Goal: Transaction & Acquisition: Purchase product/service

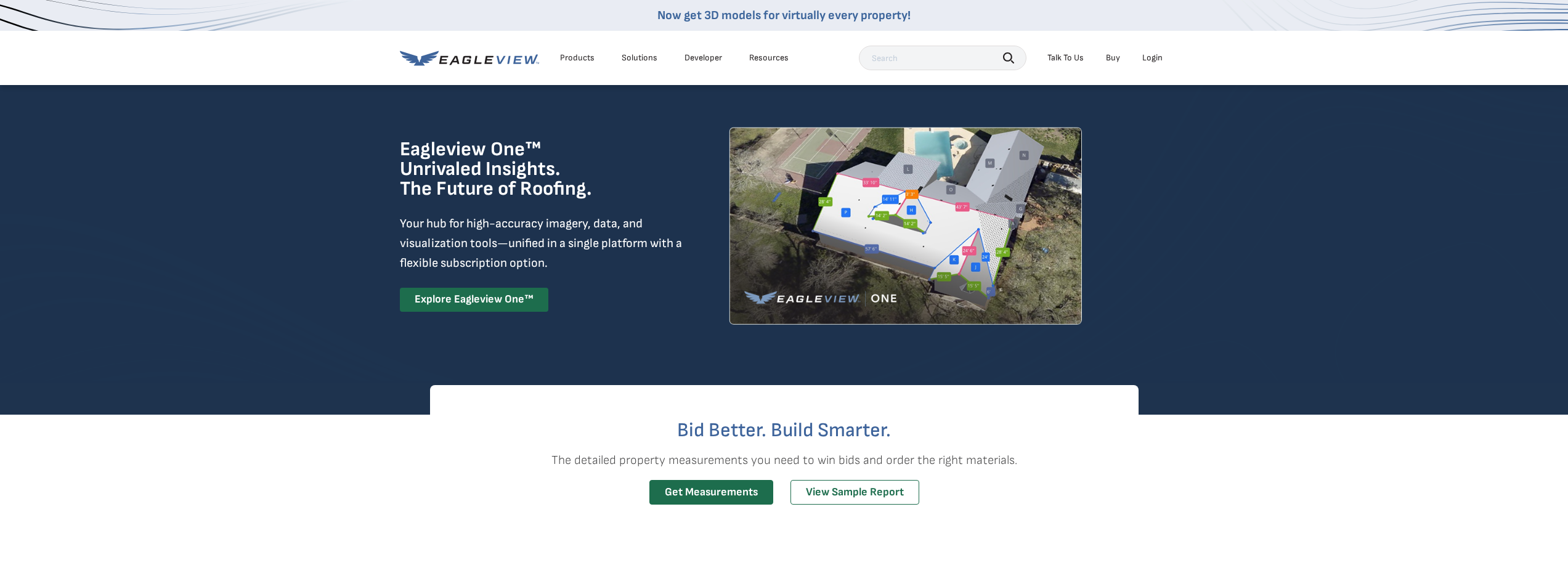
click at [1156, 57] on div "Login" at bounding box center [1153, 57] width 21 height 11
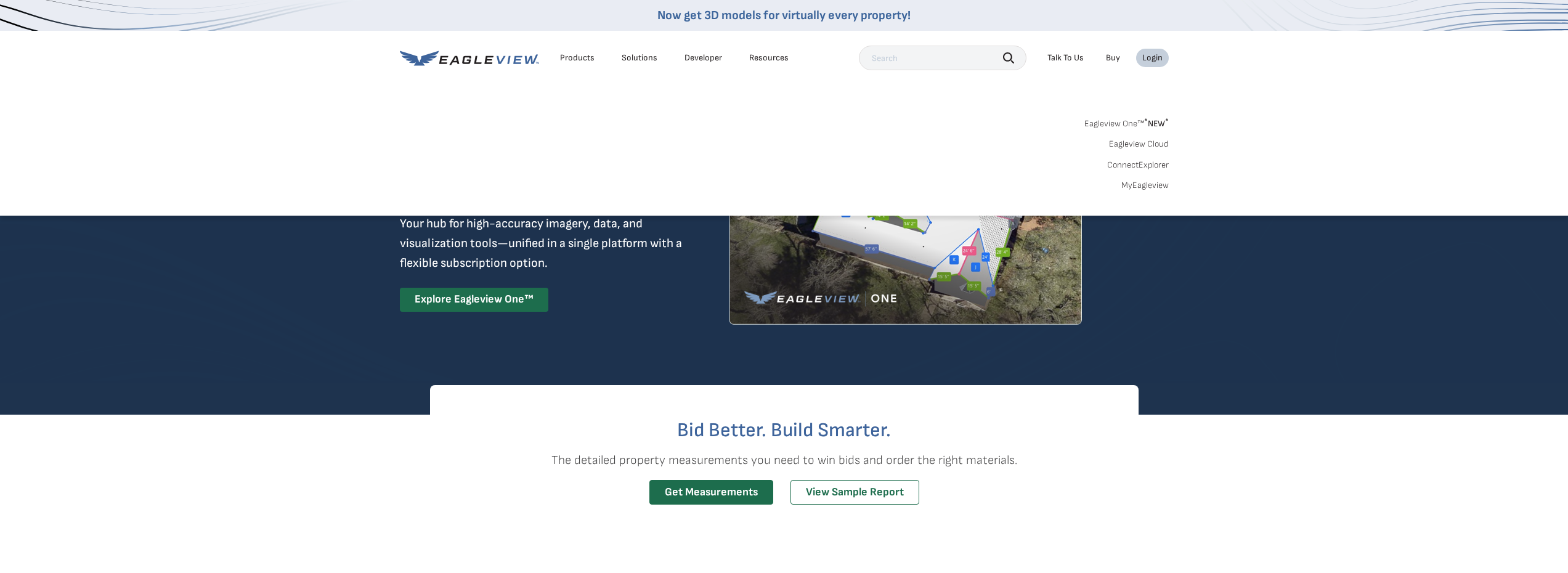
click at [1147, 56] on div "Login" at bounding box center [1153, 57] width 21 height 11
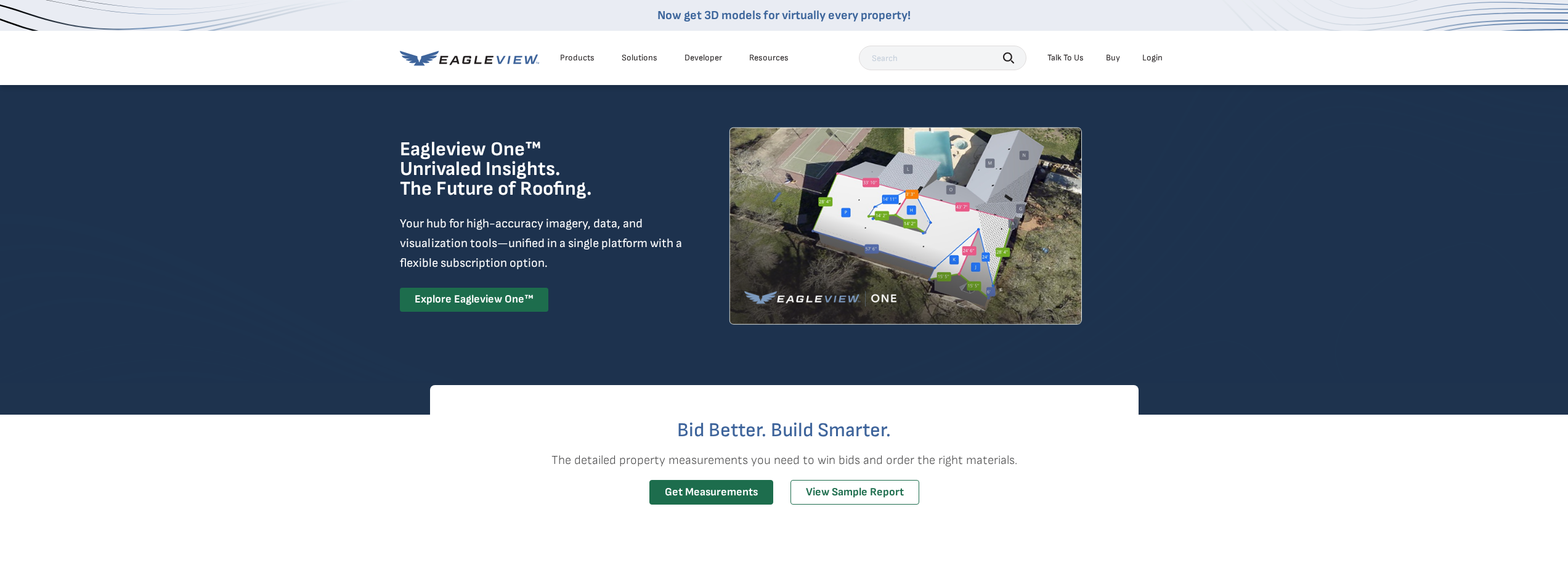
click at [1147, 56] on div "Login" at bounding box center [1153, 57] width 21 height 11
click at [1151, 56] on div "Login" at bounding box center [1153, 57] width 21 height 11
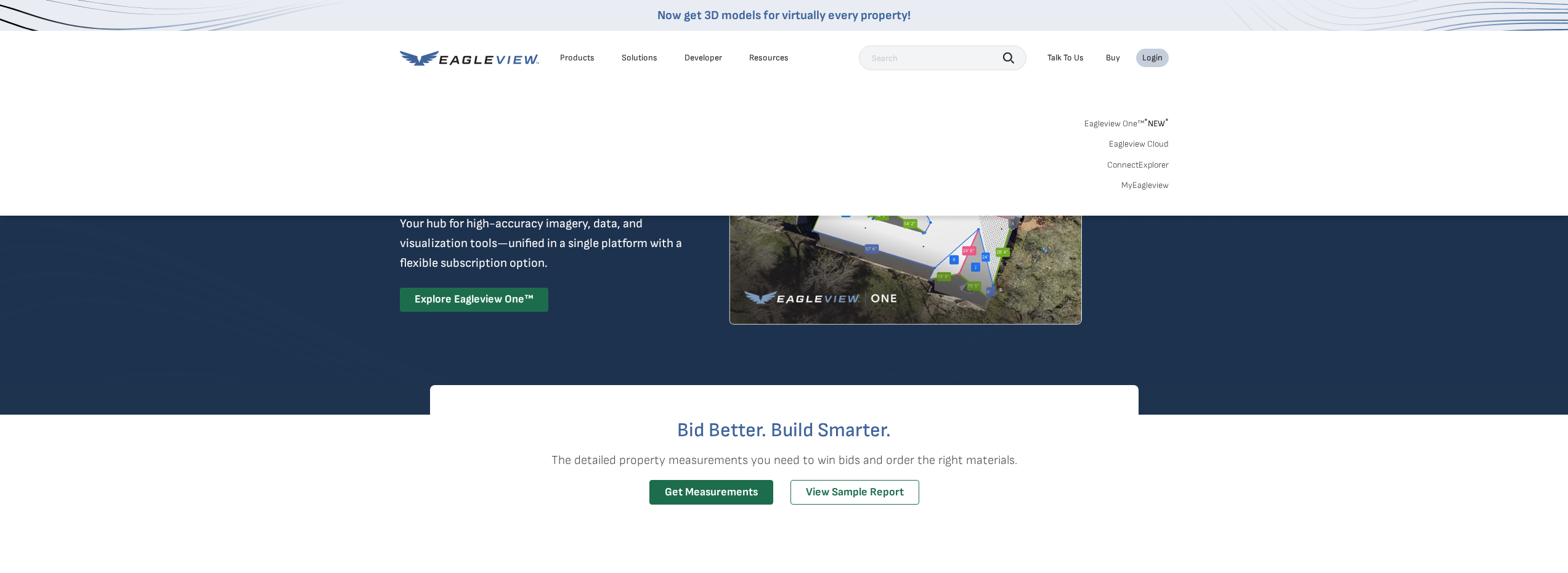
click at [1111, 124] on link "Eagleview One™ * NEW *" at bounding box center [1126, 121] width 84 height 14
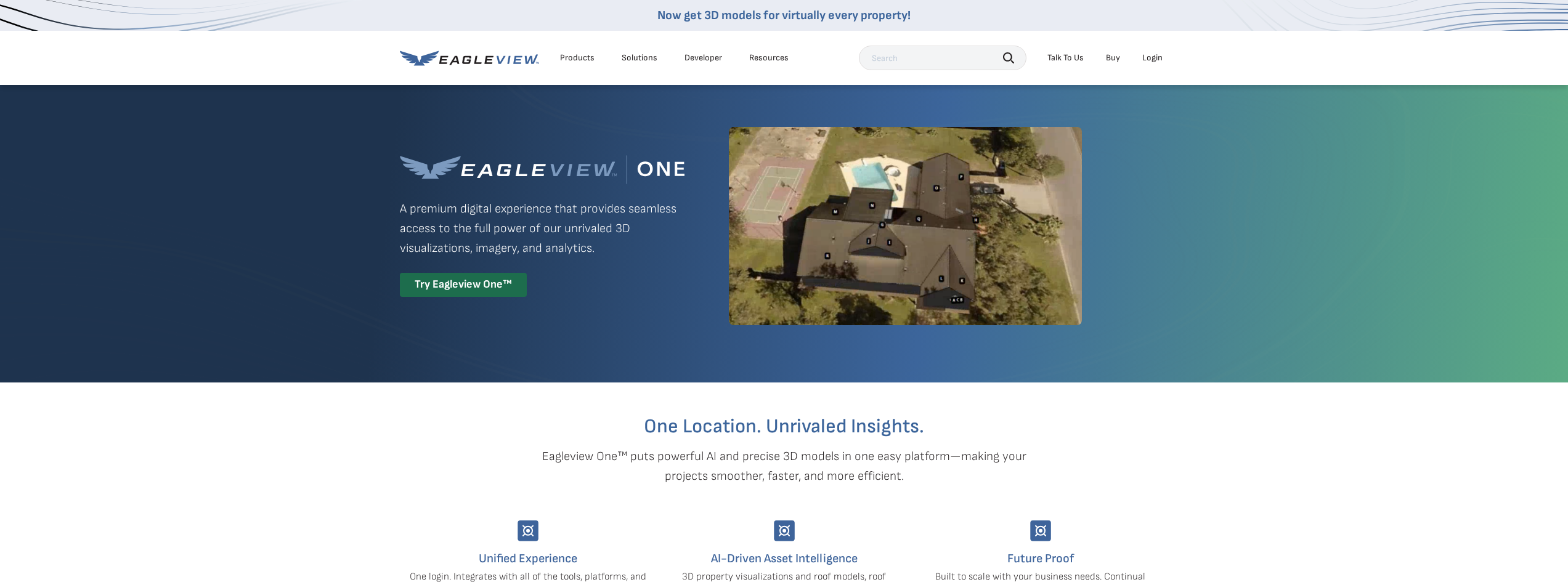
drag, startPoint x: 1170, startPoint y: 346, endPoint x: 1072, endPoint y: 104, distance: 261.1
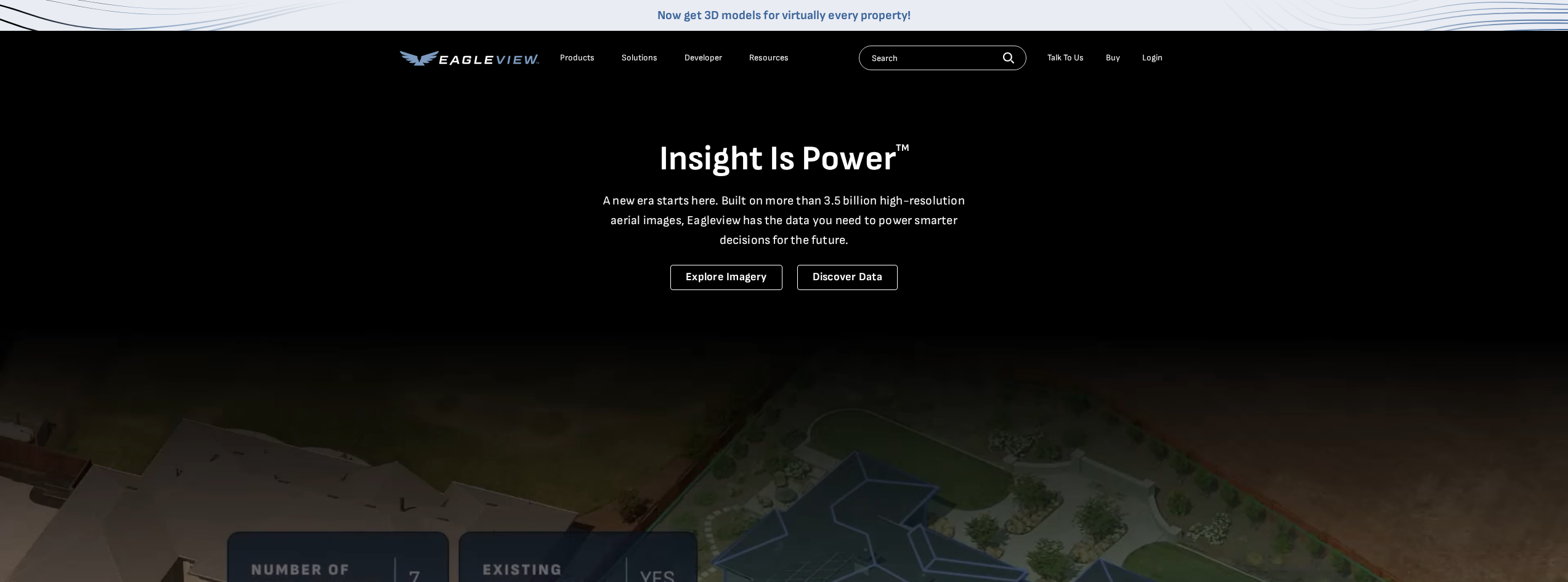
click at [1150, 58] on div "Login" at bounding box center [1153, 57] width 21 height 11
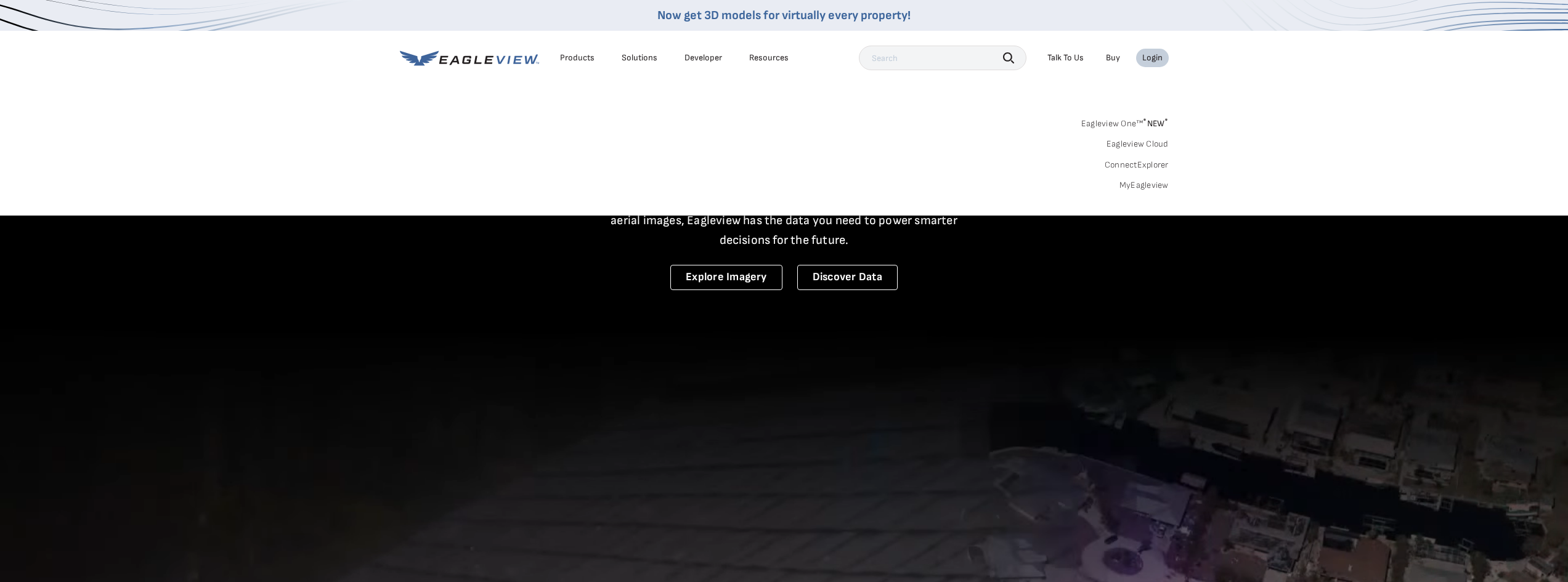
click at [1128, 189] on link "MyEagleview" at bounding box center [1144, 185] width 49 height 11
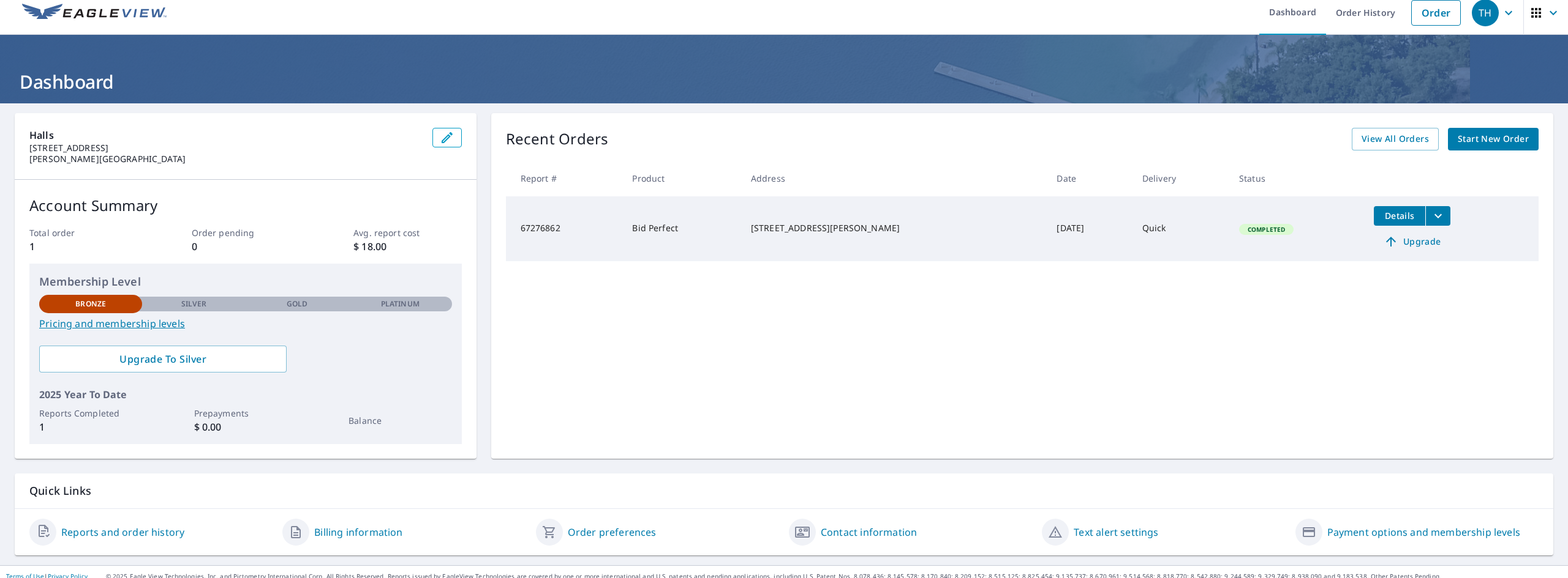
scroll to position [19, 0]
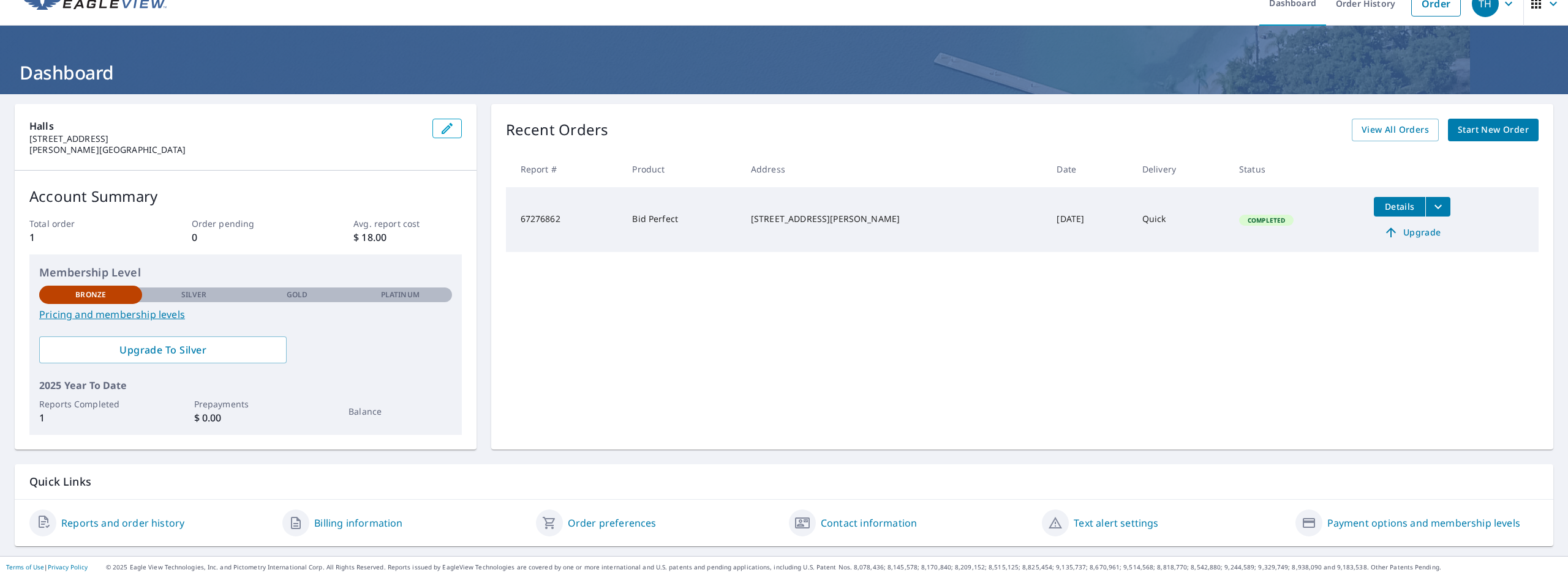
click at [928, 319] on div "Recent Orders View All Orders Start New Order Report # Product Address Date Del…" at bounding box center [1022, 277] width 1062 height 345
click at [1489, 106] on div "Recent Orders View All Orders Start New Order Report # Product Address Date Del…" at bounding box center [1022, 277] width 1062 height 345
click at [1474, 135] on span "Start New Order" at bounding box center [1492, 130] width 71 height 15
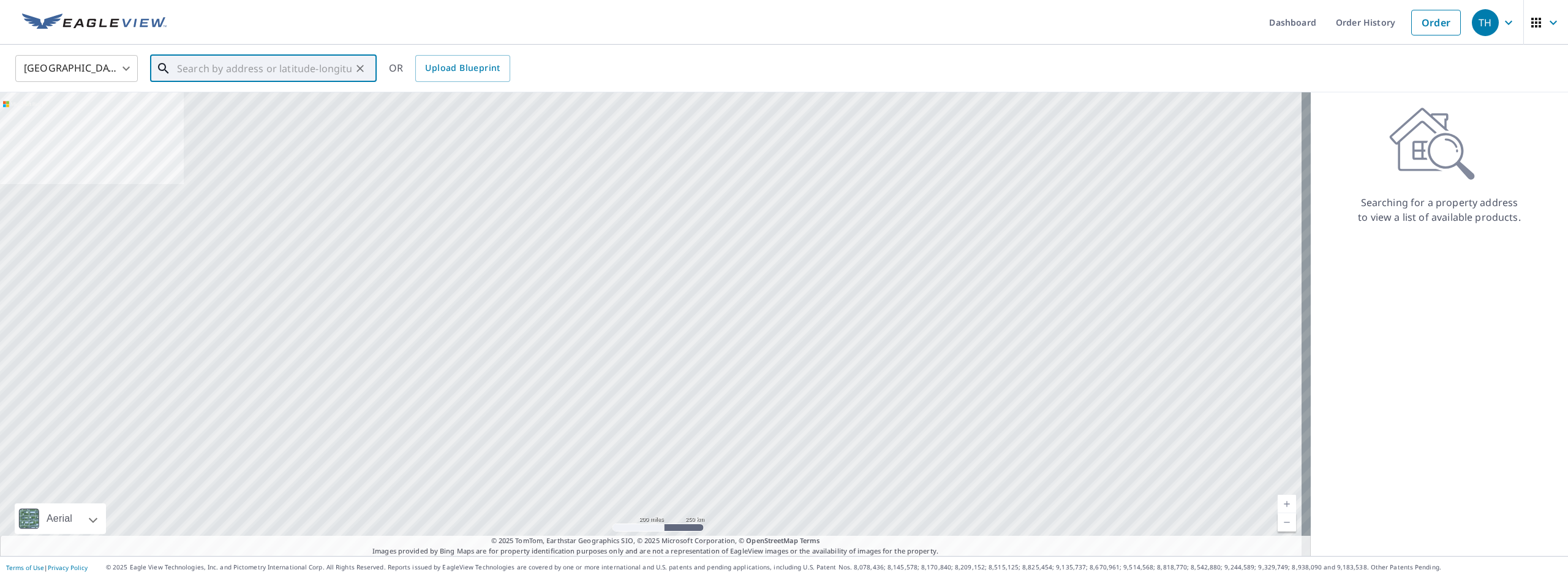
click at [243, 73] on input "text" at bounding box center [264, 69] width 174 height 34
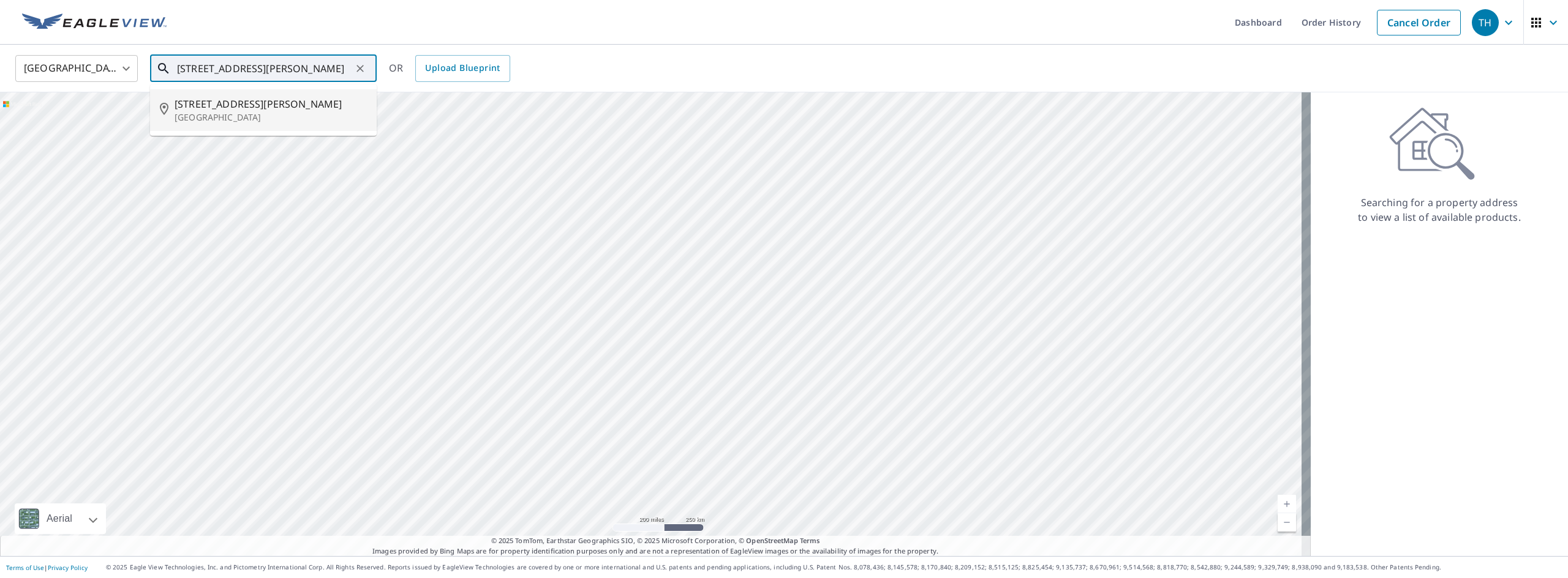
click at [206, 91] on li "[STREET_ADDRESS][PERSON_NAME]" at bounding box center [263, 110] width 227 height 42
type input "[STREET_ADDRESS][PERSON_NAME]"
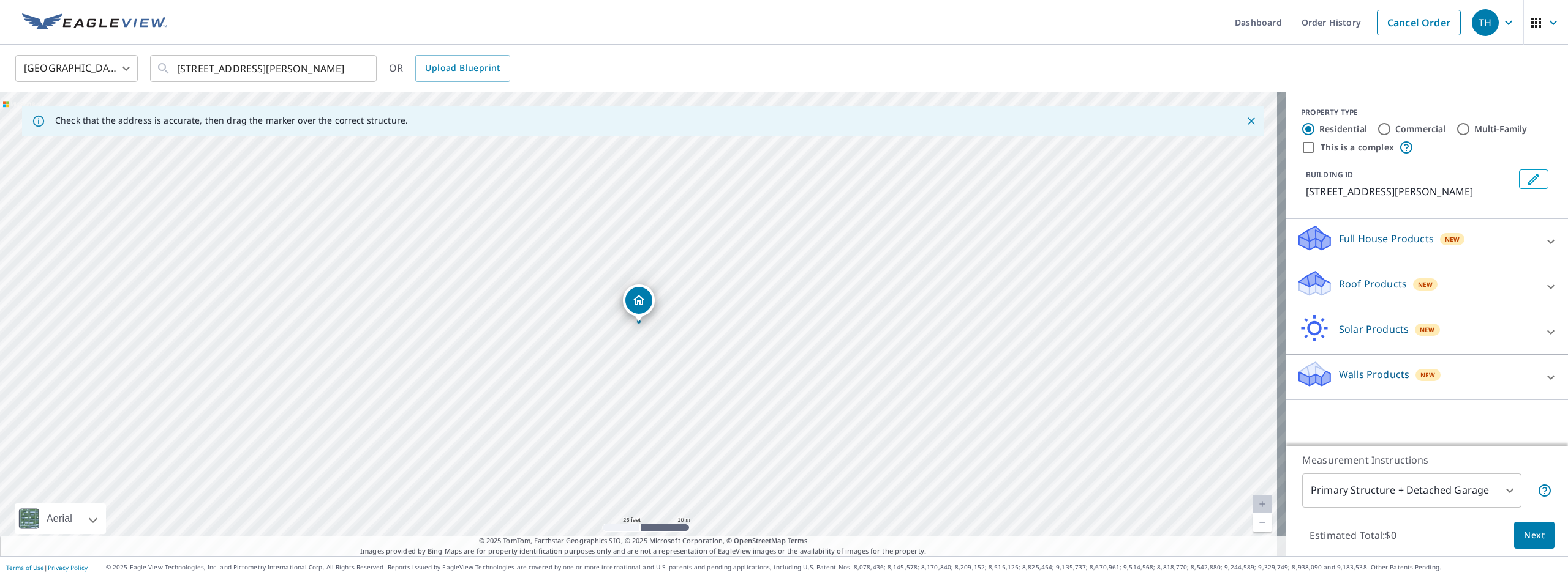
click at [1536, 286] on div at bounding box center [1550, 287] width 29 height 29
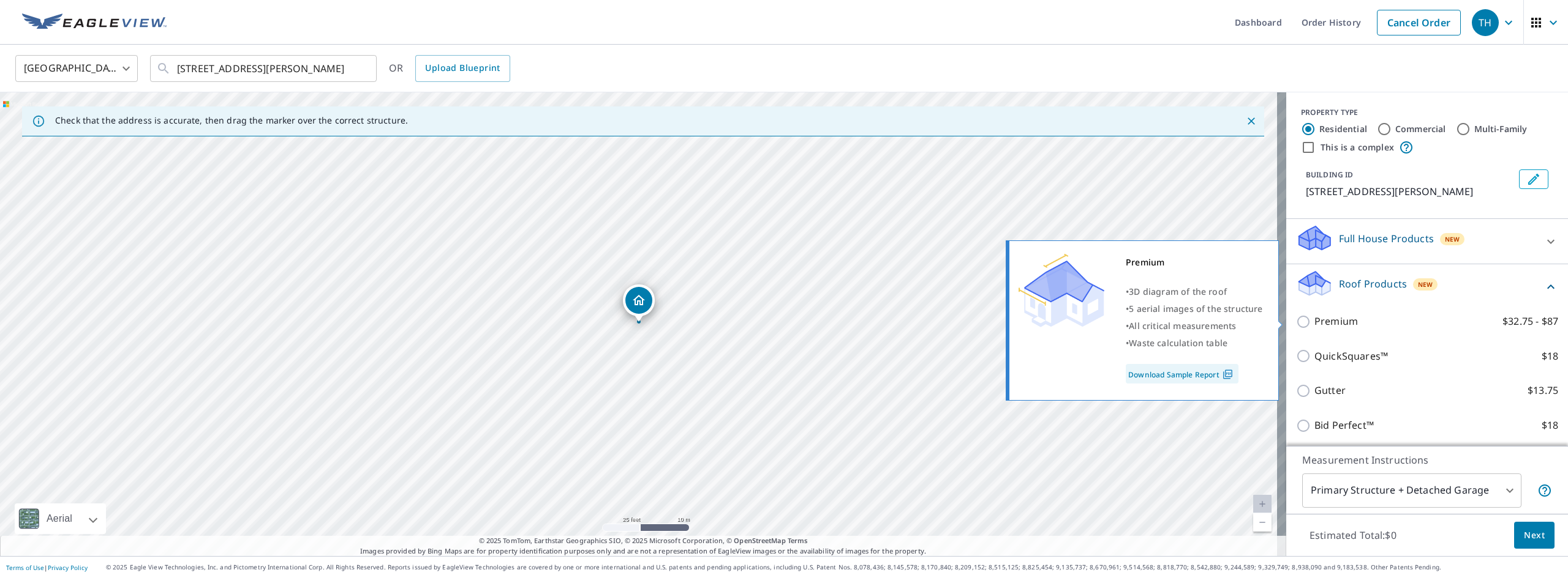
scroll to position [61, 0]
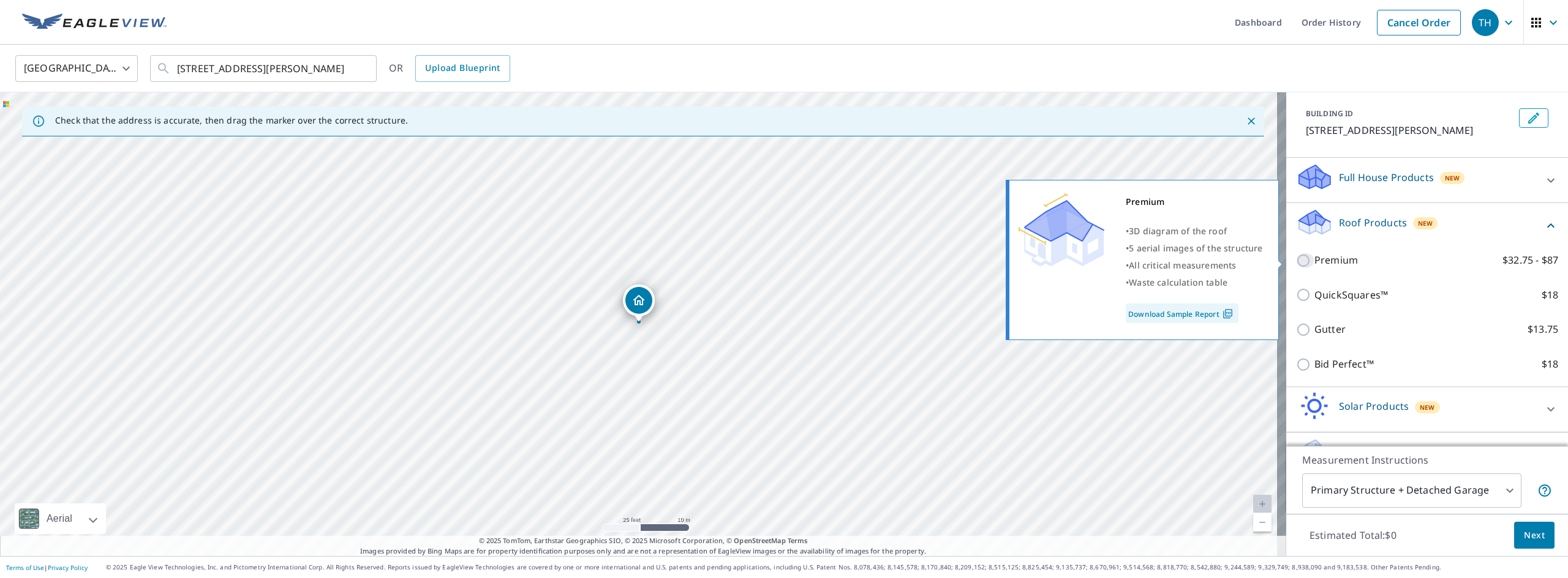
click at [1296, 257] on input "Premium $32.75 - $87" at bounding box center [1305, 261] width 18 height 15
checkbox input "true"
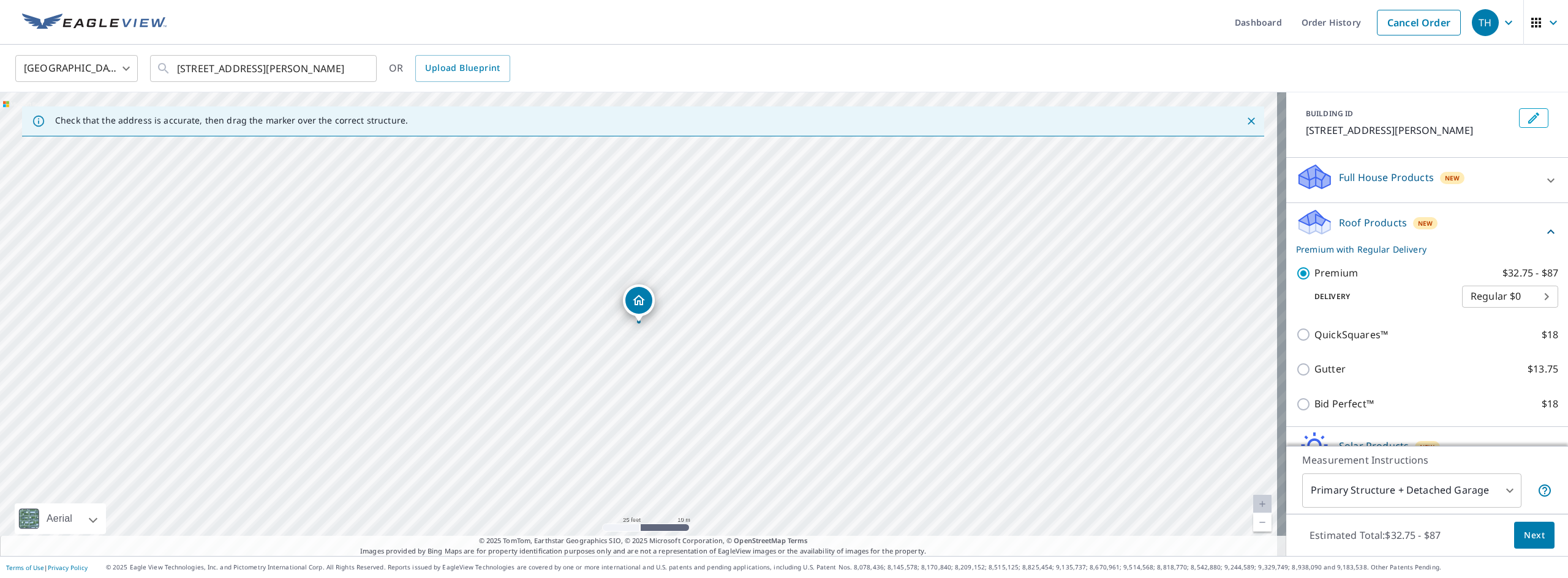
click at [1481, 298] on body "TH TH Dashboard Order History Cancel Order TH [GEOGRAPHIC_DATA] [GEOGRAPHIC_DAT…" at bounding box center [784, 289] width 1568 height 578
click at [1481, 298] on li "Regular $0" at bounding box center [1491, 297] width 96 height 22
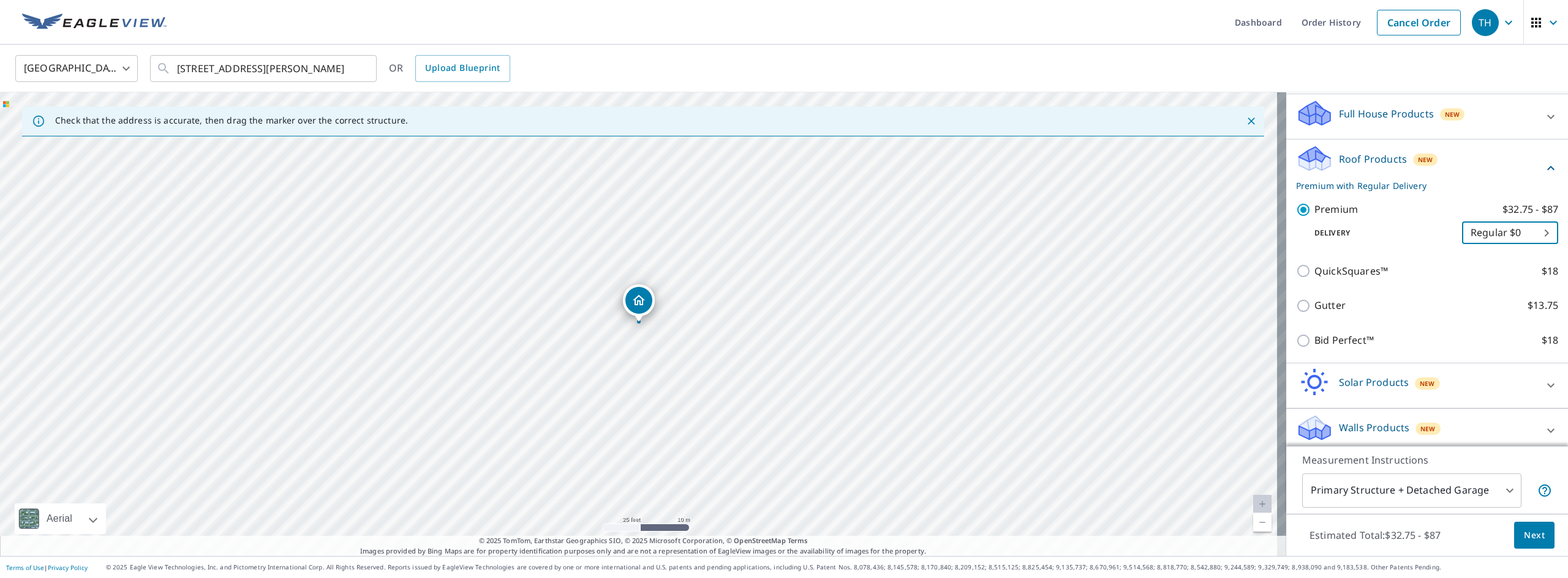
scroll to position [133, 0]
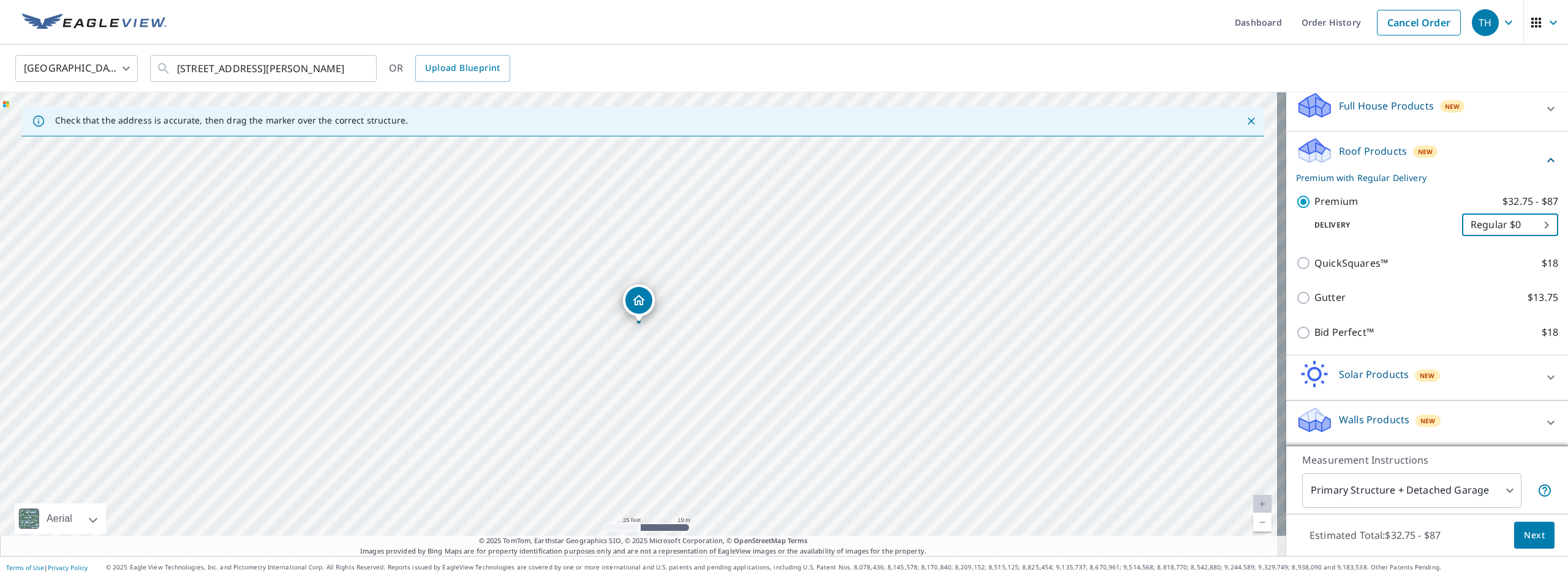
click at [1499, 494] on body "TH TH Dashboard Order History Cancel Order TH [GEOGRAPHIC_DATA] [GEOGRAPHIC_DAT…" at bounding box center [784, 289] width 1568 height 578
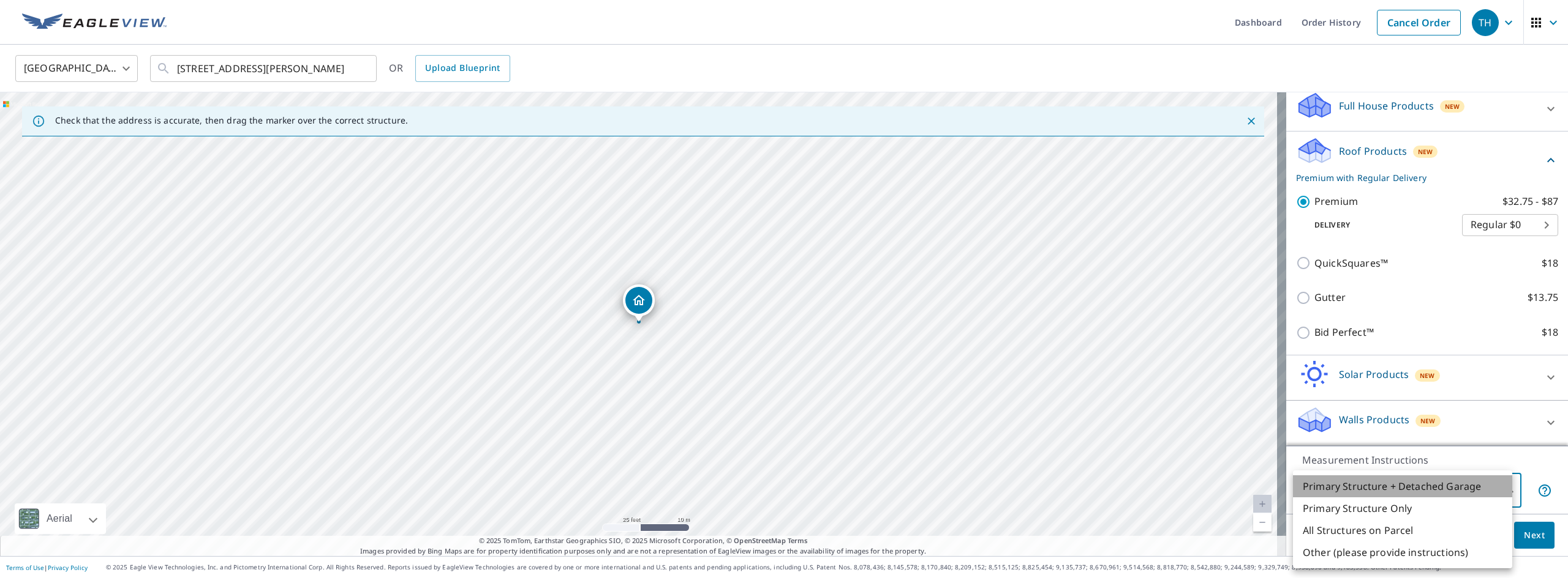
click at [1453, 480] on li "Primary Structure + Detached Garage" at bounding box center [1402, 486] width 220 height 22
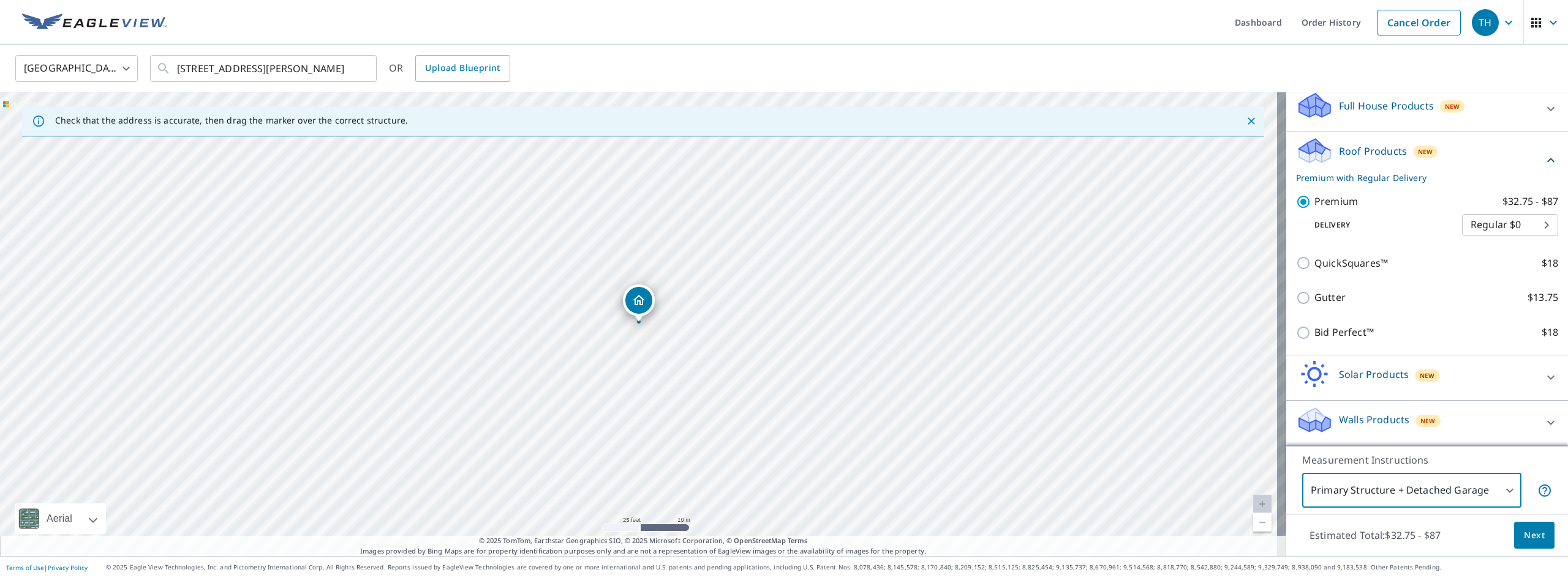
click at [1516, 542] on button "Next" at bounding box center [1534, 536] width 40 height 28
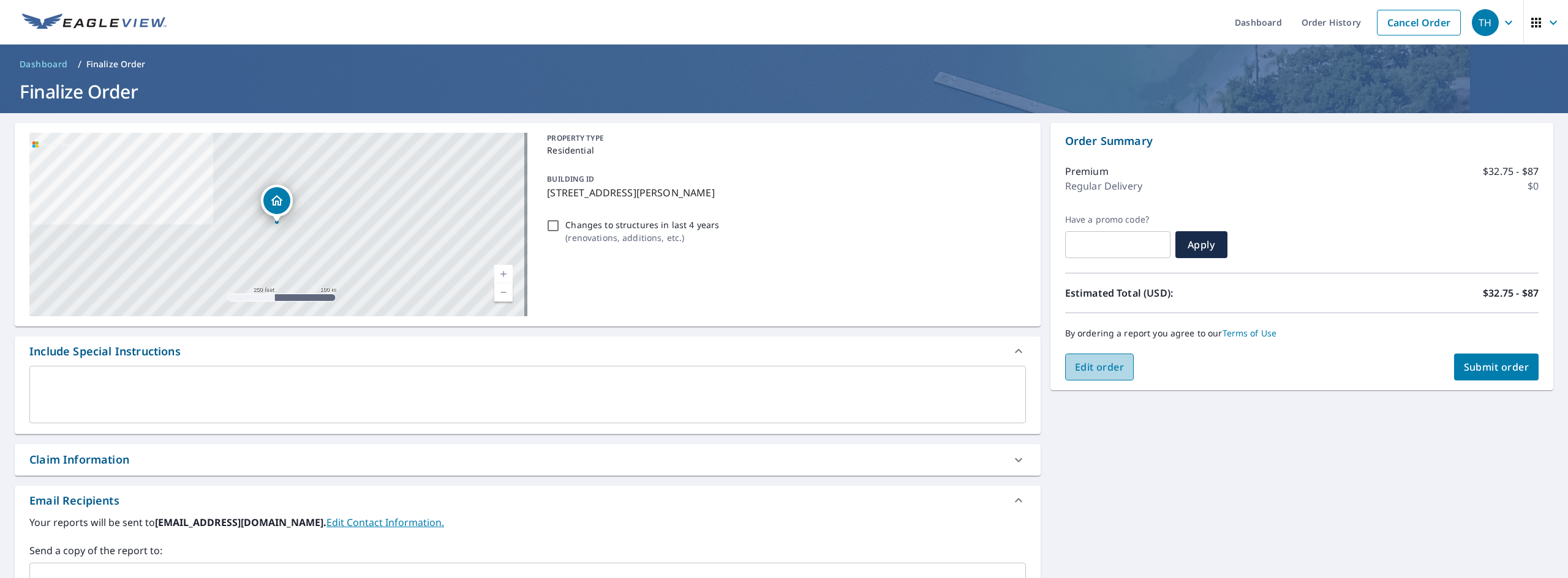
click at [1075, 370] on span "Edit order" at bounding box center [1100, 367] width 50 height 13
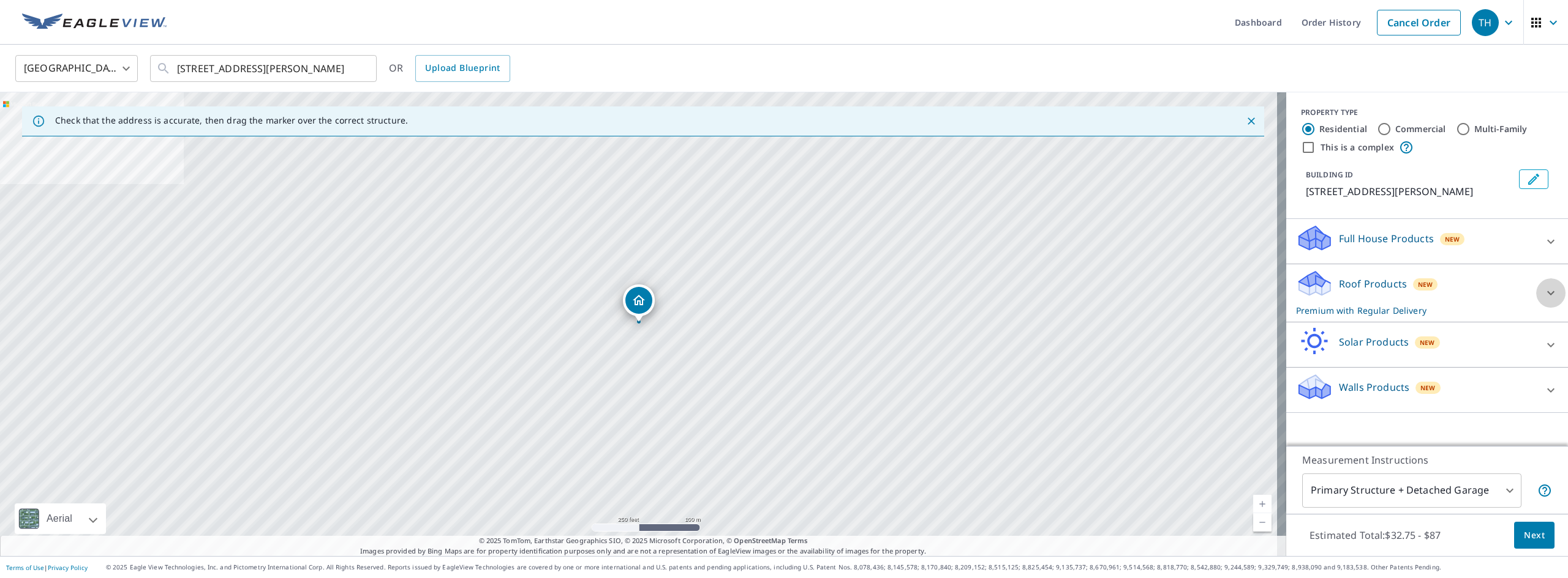
click at [1543, 297] on icon at bounding box center [1550, 293] width 15 height 15
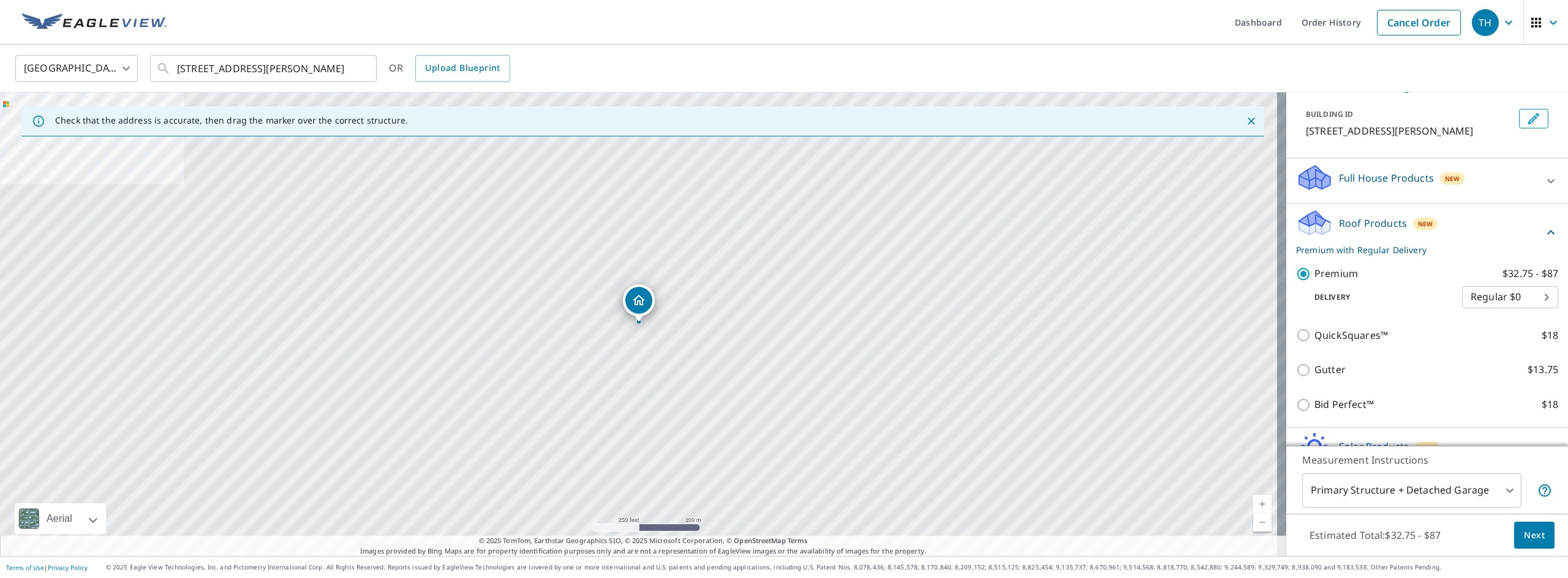
scroll to position [61, 0]
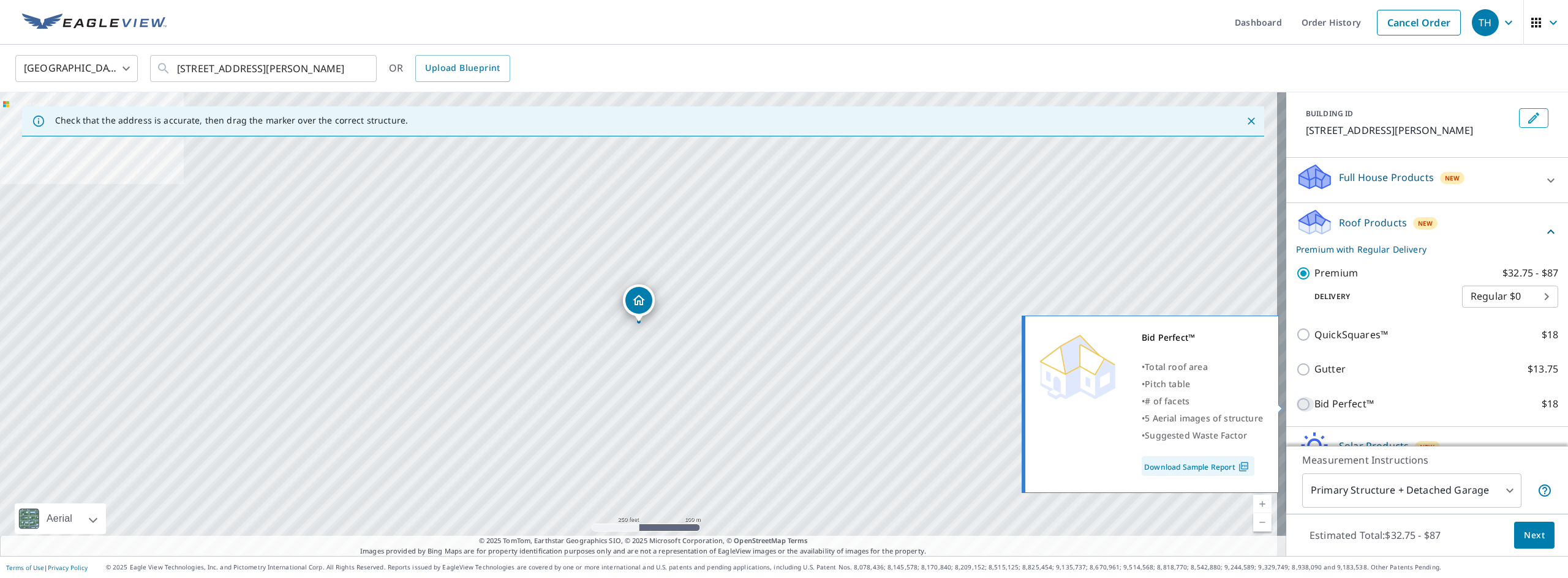
click at [1296, 403] on input "Bid Perfect™ $18" at bounding box center [1305, 405] width 18 height 15
checkbox input "true"
checkbox input "false"
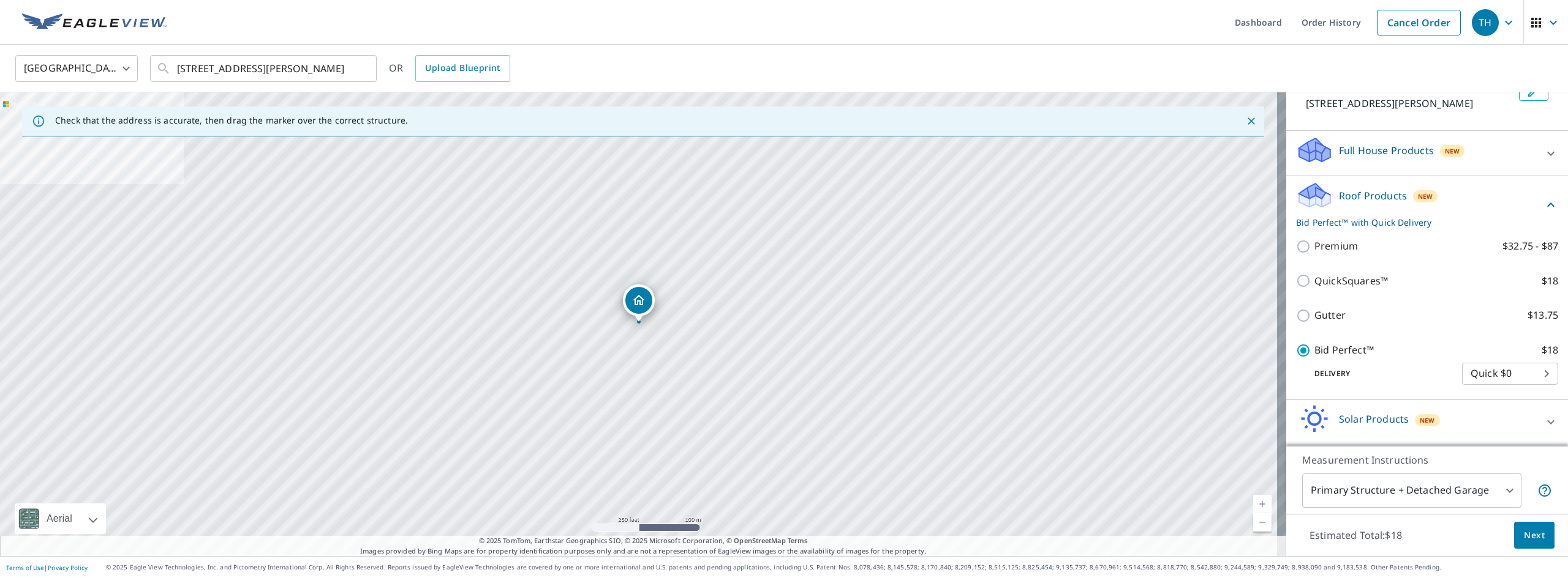
scroll to position [133, 0]
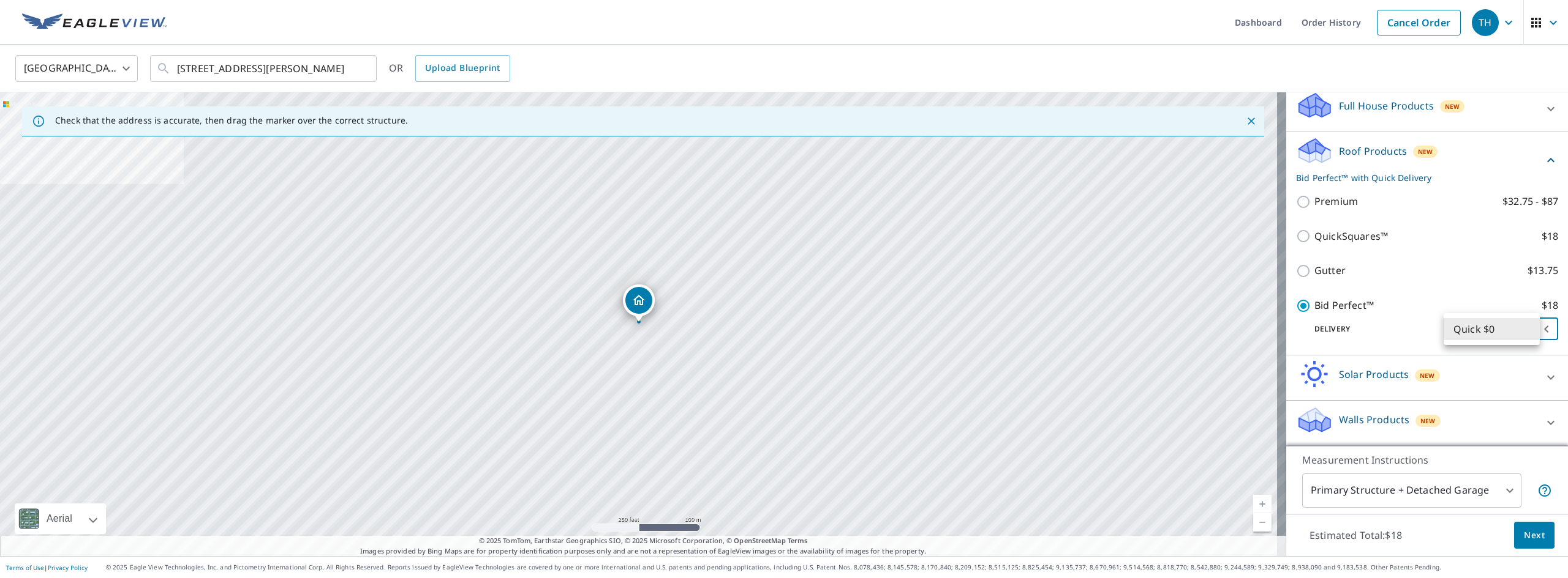
click at [1485, 327] on body "TH TH Dashboard Order History Cancel Order TH [GEOGRAPHIC_DATA] [GEOGRAPHIC_DAT…" at bounding box center [784, 289] width 1568 height 578
click at [1485, 327] on li "Quick $0" at bounding box center [1491, 329] width 96 height 22
click at [1524, 531] on span "Next" at bounding box center [1534, 536] width 21 height 15
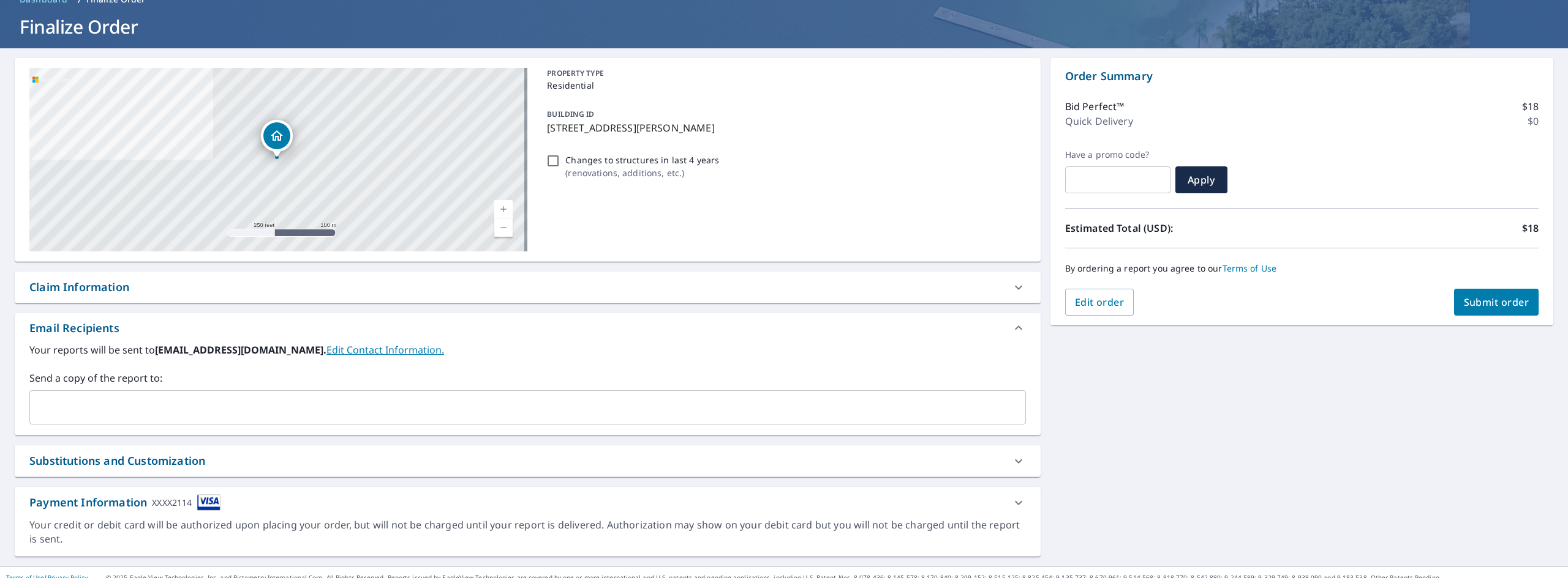
scroll to position [75, 0]
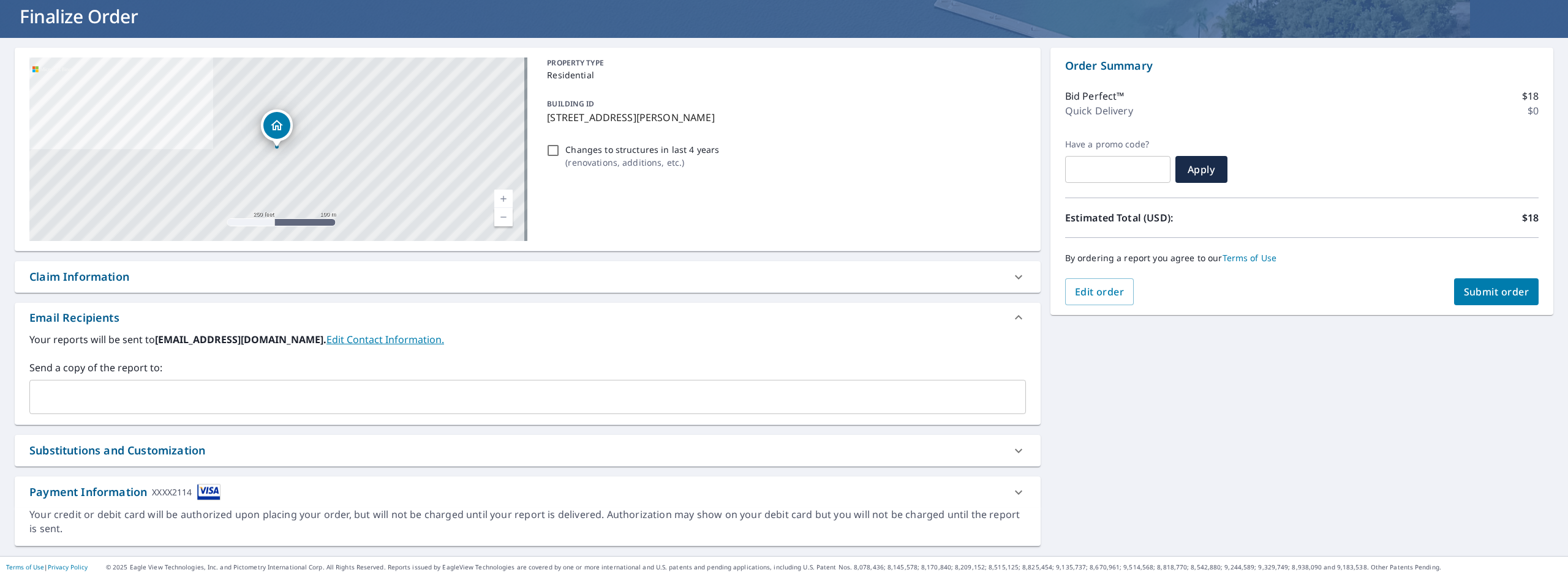
click at [1492, 285] on span "Submit order" at bounding box center [1497, 292] width 66 height 13
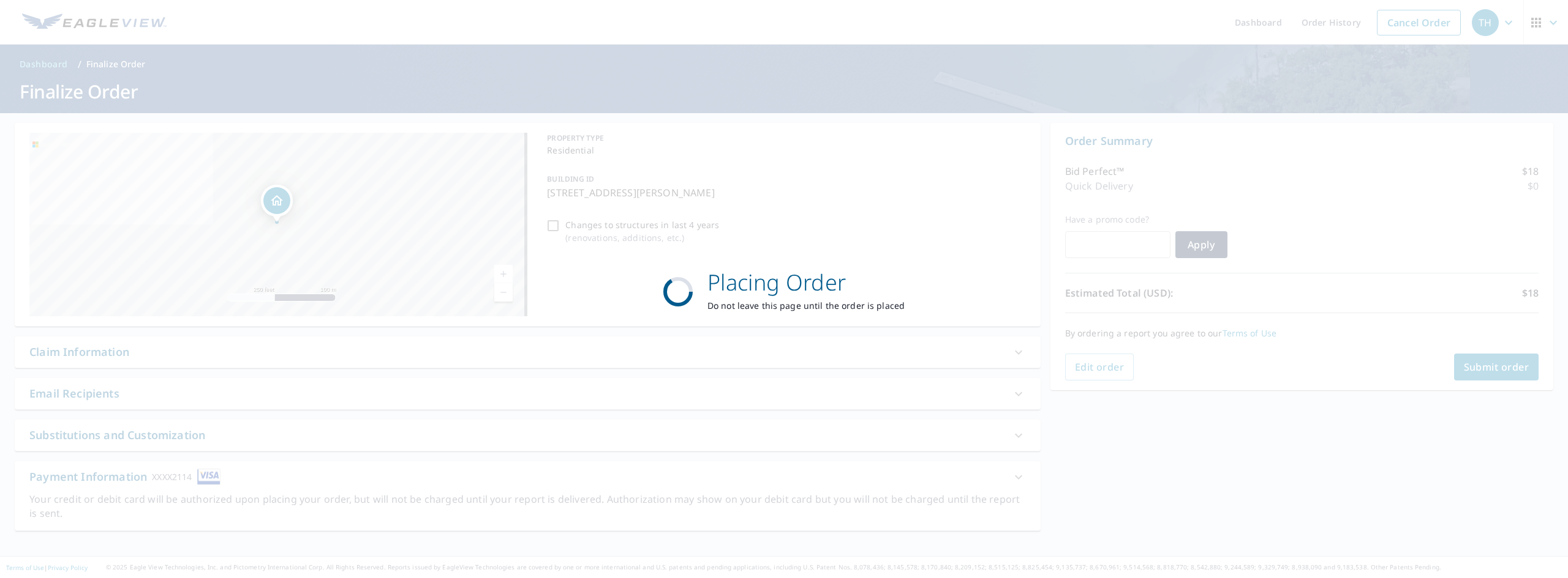
scroll to position [0, 0]
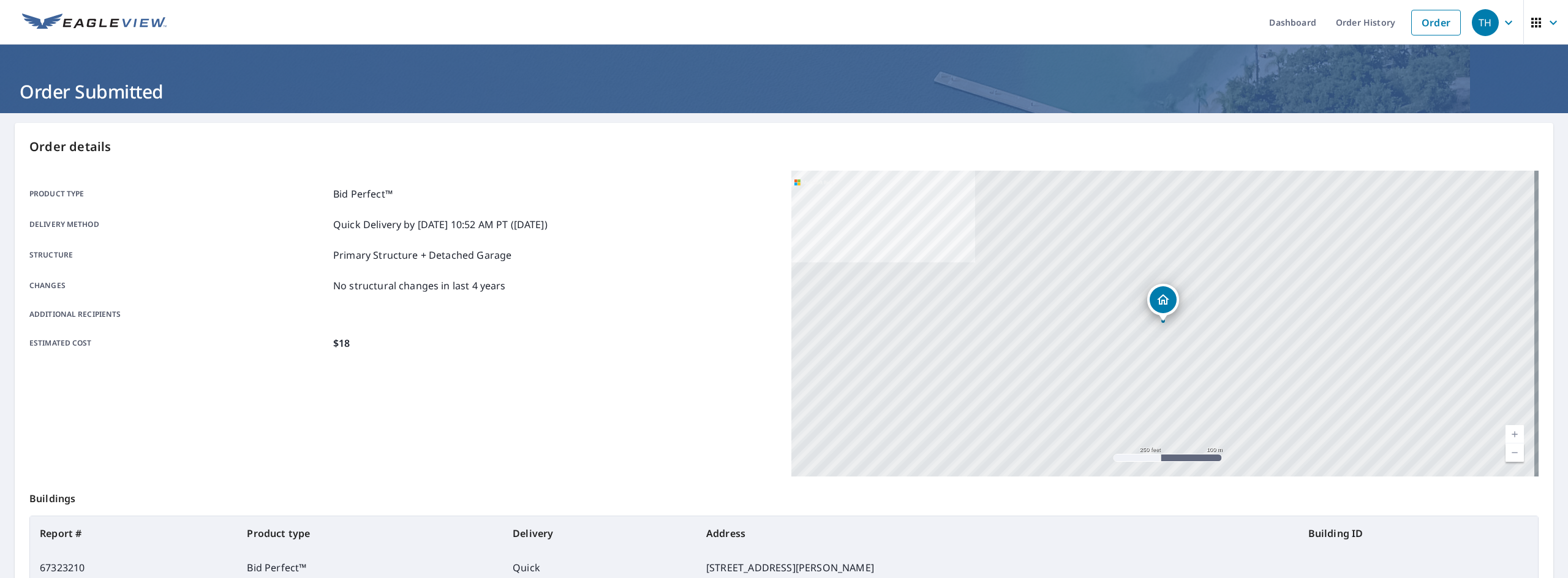
drag, startPoint x: 792, startPoint y: 503, endPoint x: 641, endPoint y: 268, distance: 279.3
